Goal: Navigation & Orientation: Find specific page/section

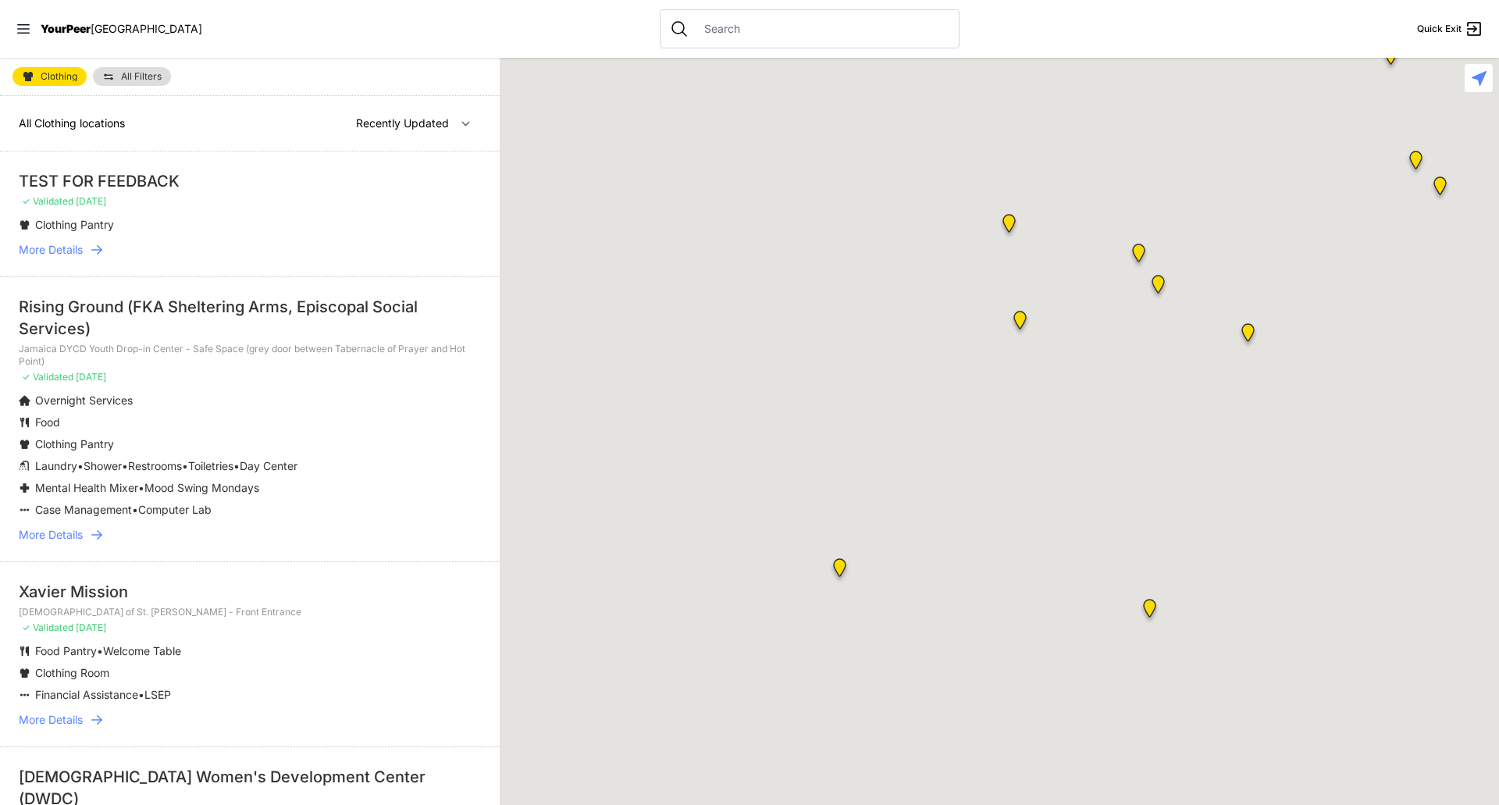
select select "recentlyUpdated"
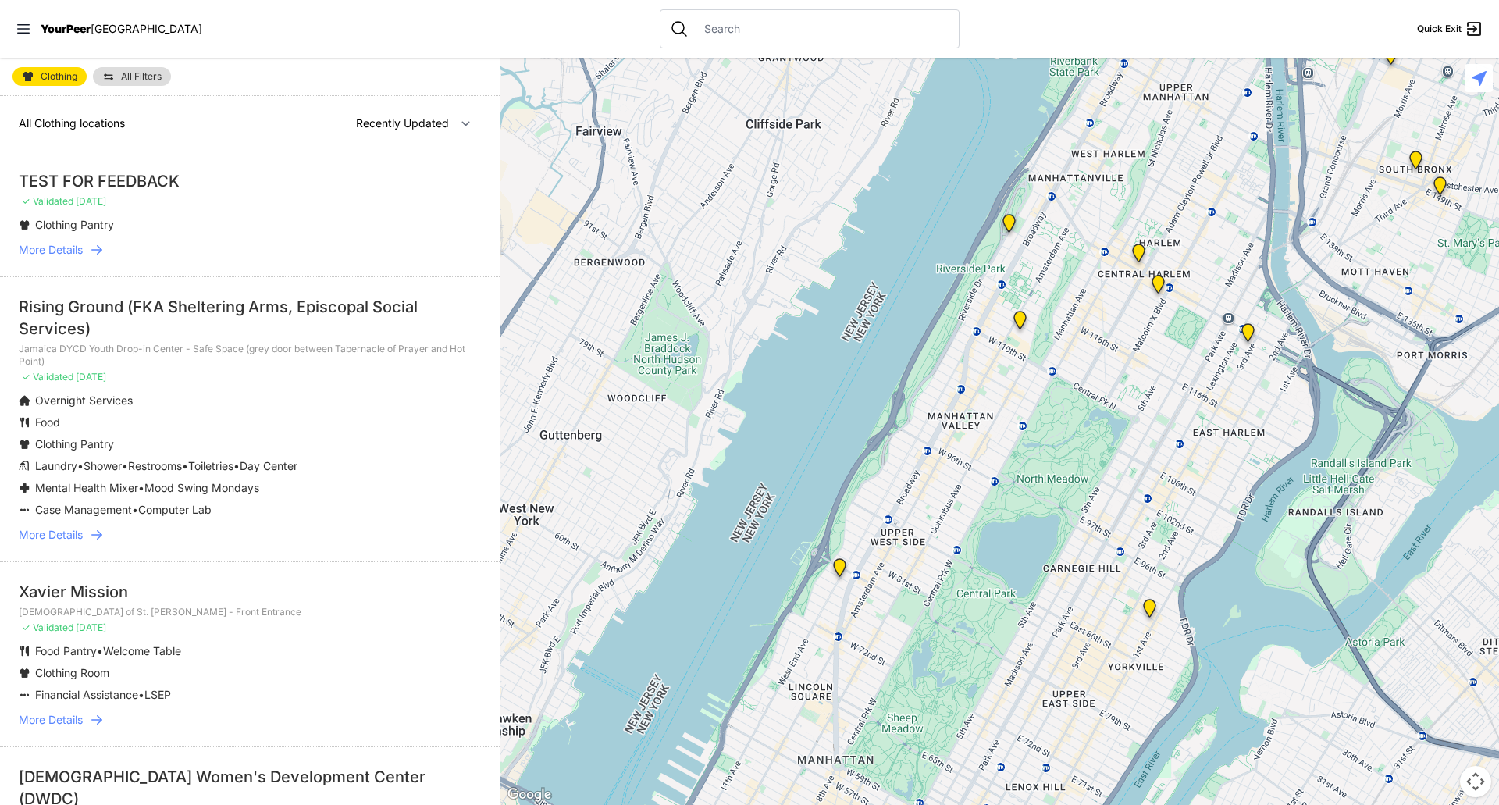
click at [197, 381] on p "✓ Validated [DATE]" at bounding box center [250, 377] width 462 height 12
click at [159, 80] on span "All Filters" at bounding box center [141, 76] width 41 height 9
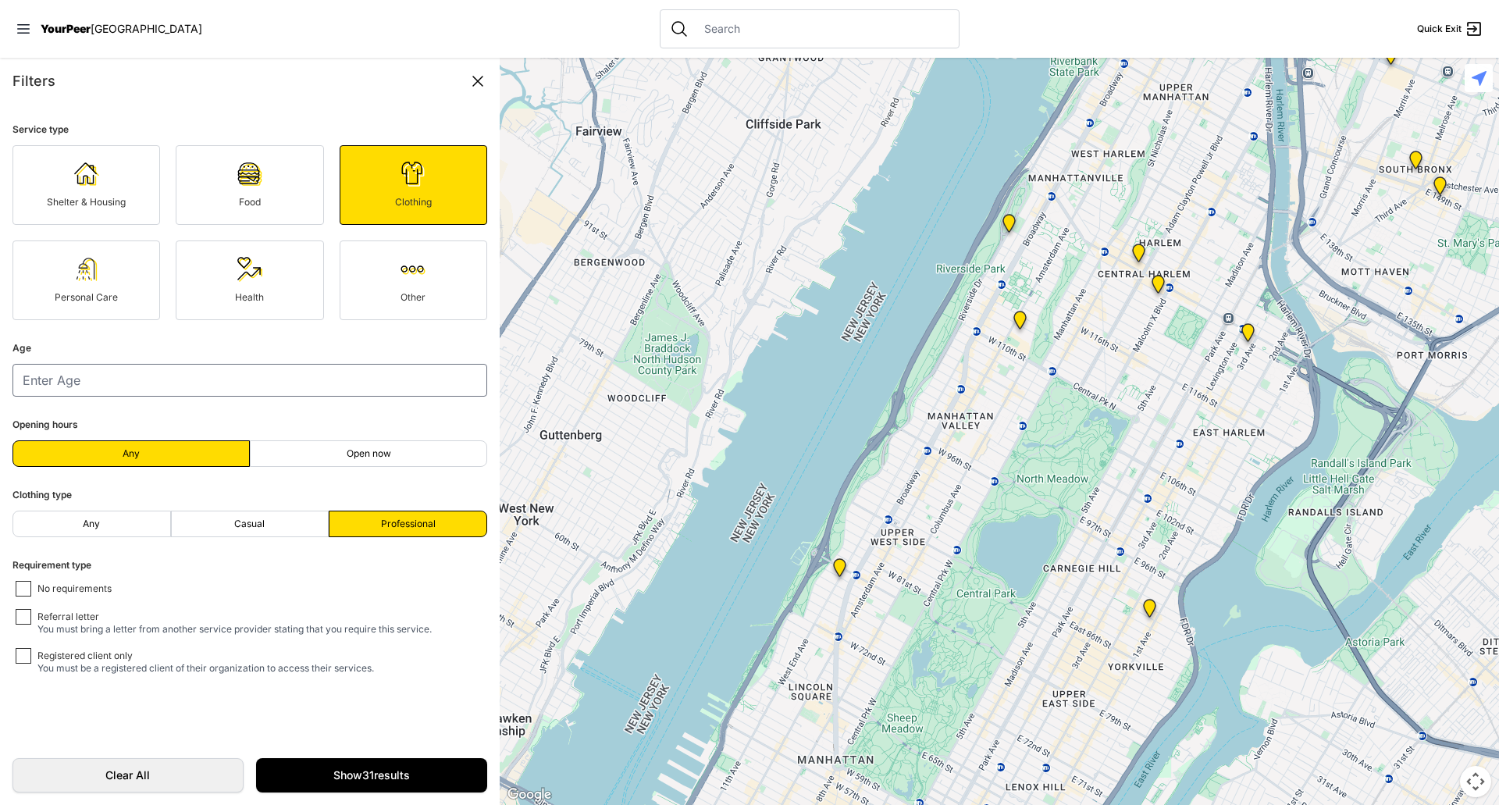
click at [151, 88] on div "Filters" at bounding box center [249, 81] width 475 height 22
click at [475, 84] on icon at bounding box center [477, 81] width 9 height 9
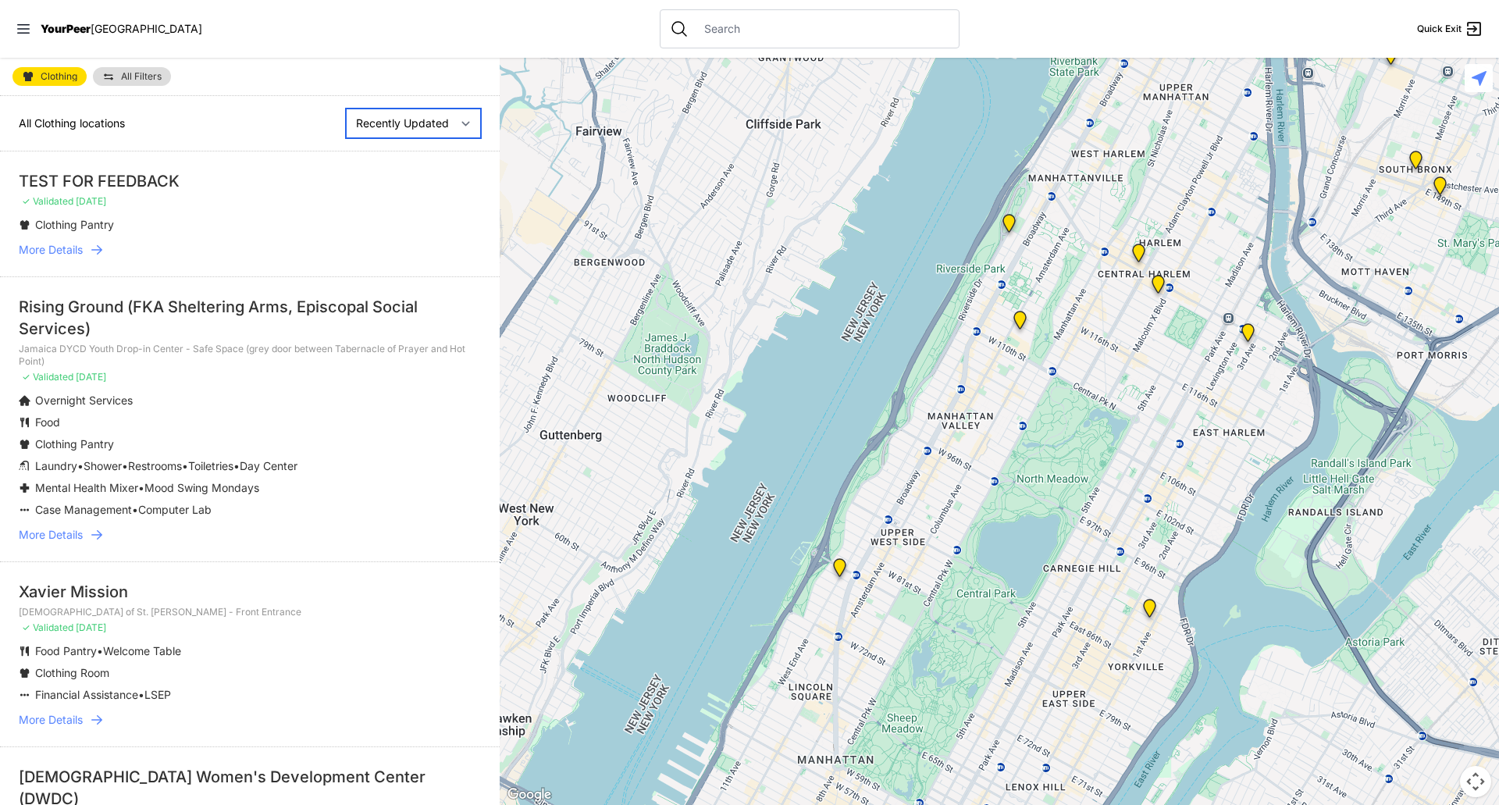
click at [404, 130] on select "Nearby Recently Updated Most Services" at bounding box center [413, 124] width 135 height 30
click at [449, 121] on select "Nearby Recently Updated Most Services" at bounding box center [413, 124] width 135 height 30
click at [441, 124] on select "Nearby Recently Updated Most Services" at bounding box center [413, 124] width 135 height 30
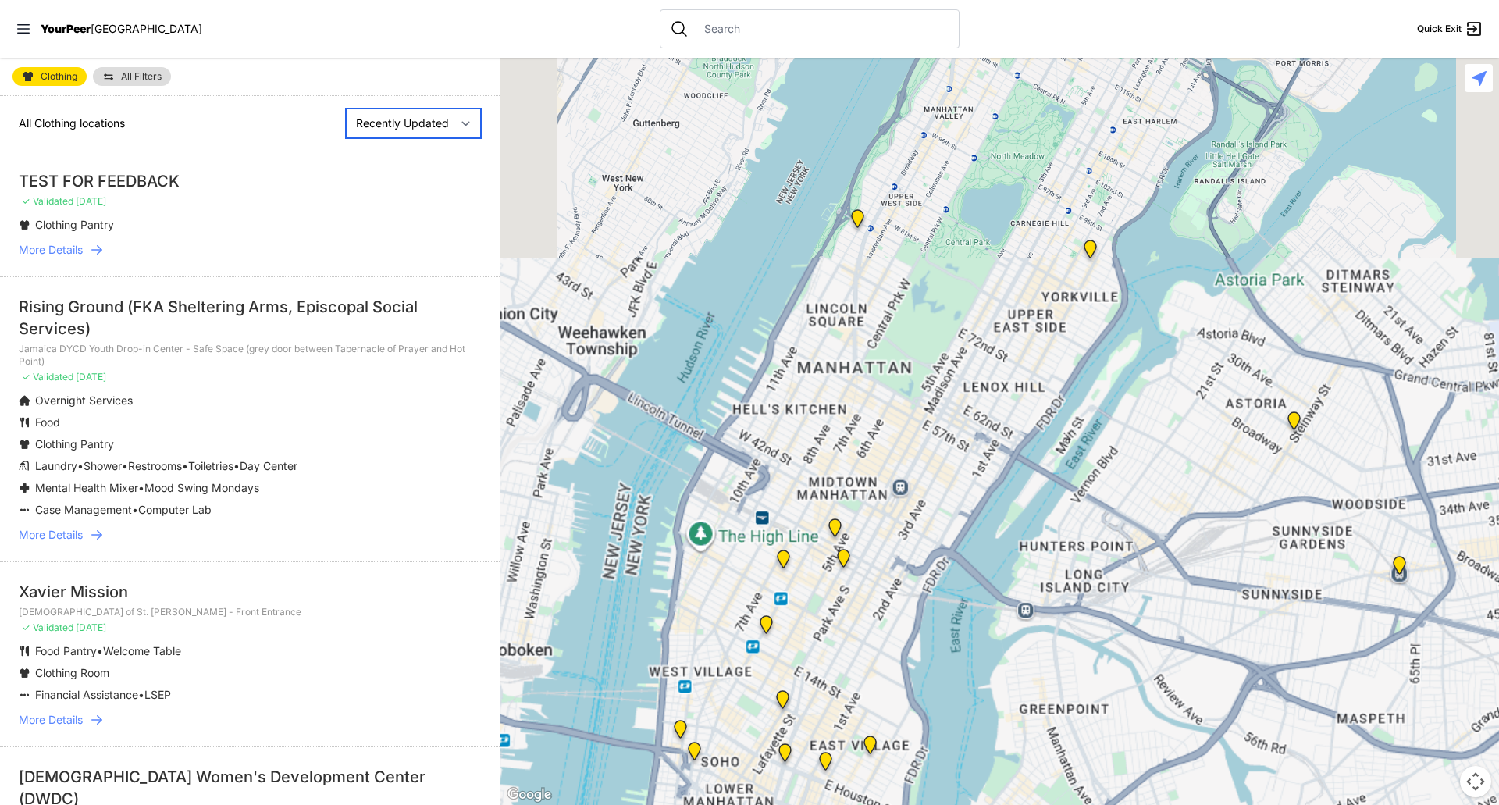
select select "nearby"
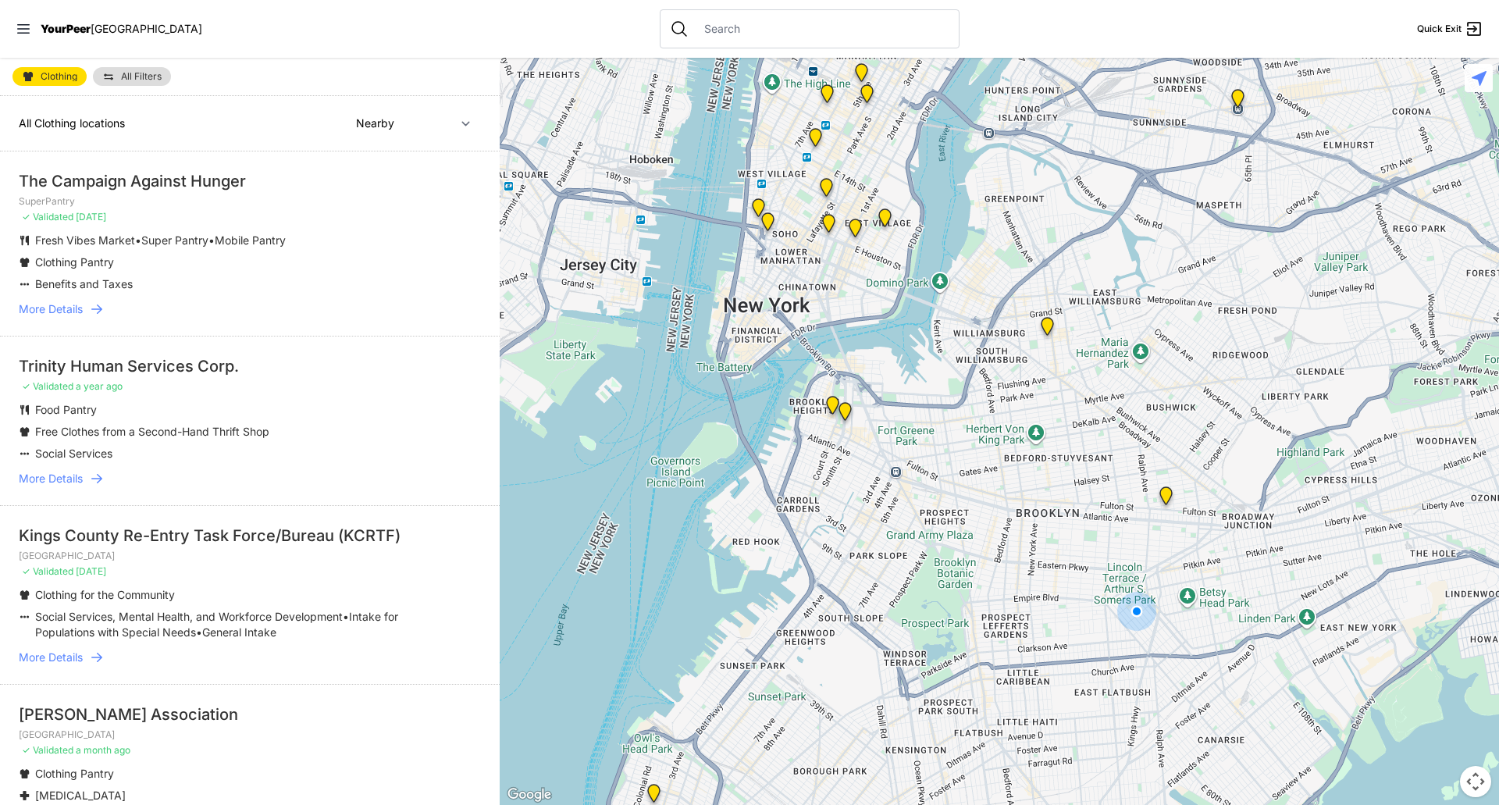
click at [1167, 494] on img "SuperPantry" at bounding box center [1166, 498] width 32 height 37
select select "recentlyUpdated"
